Goal: Find specific page/section: Find specific page/section

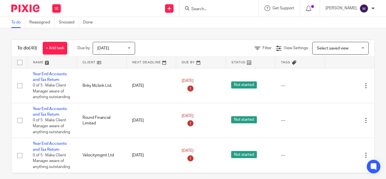
click at [209, 10] on input "Search" at bounding box center [216, 9] width 51 height 5
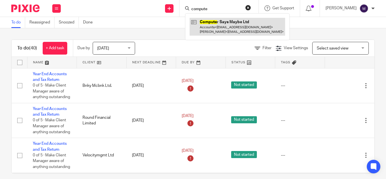
type input "compute"
click at [231, 28] on link at bounding box center [236, 26] width 95 height 17
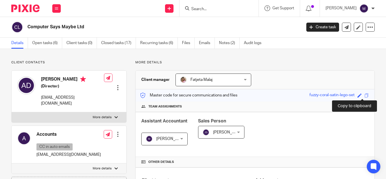
click at [364, 96] on span at bounding box center [366, 95] width 4 height 4
click at [216, 10] on input "Search" at bounding box center [216, 9] width 51 height 5
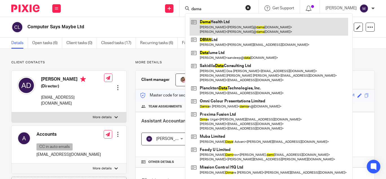
type input "dama"
click at [237, 31] on link at bounding box center [268, 26] width 158 height 17
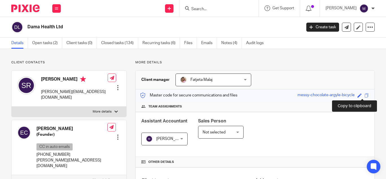
click at [364, 95] on span at bounding box center [366, 95] width 4 height 4
click at [207, 9] on input "Search" at bounding box center [216, 9] width 51 height 5
click at [222, 7] on input "calinos" at bounding box center [216, 9] width 51 height 5
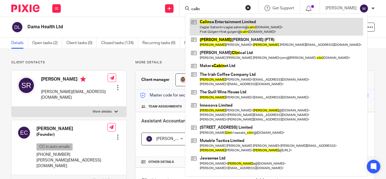
type input "calin"
click at [222, 26] on link at bounding box center [275, 26] width 173 height 17
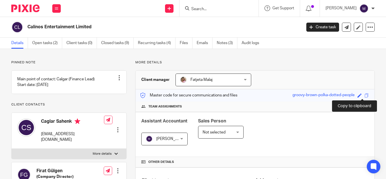
click at [364, 93] on span at bounding box center [366, 95] width 4 height 4
